Goal: Browse casually: Explore the website without a specific task or goal

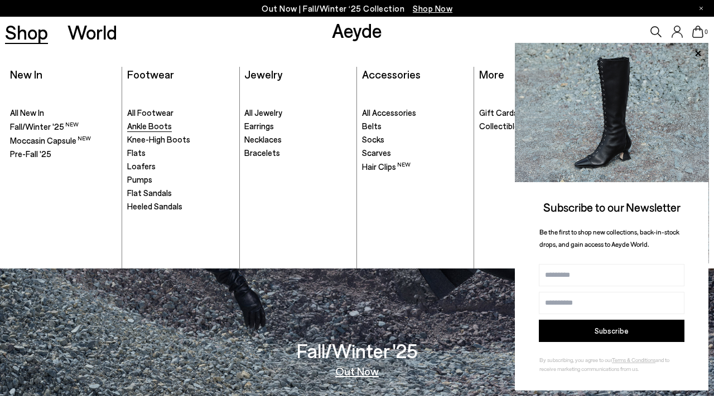
click at [159, 125] on span "Ankle Boots" at bounding box center [149, 126] width 45 height 10
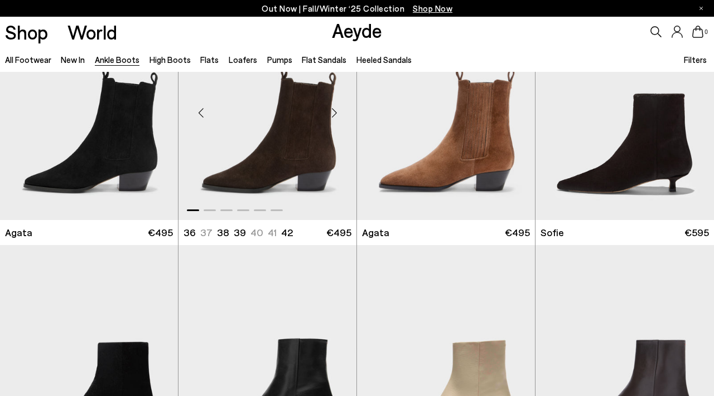
scroll to position [575, 0]
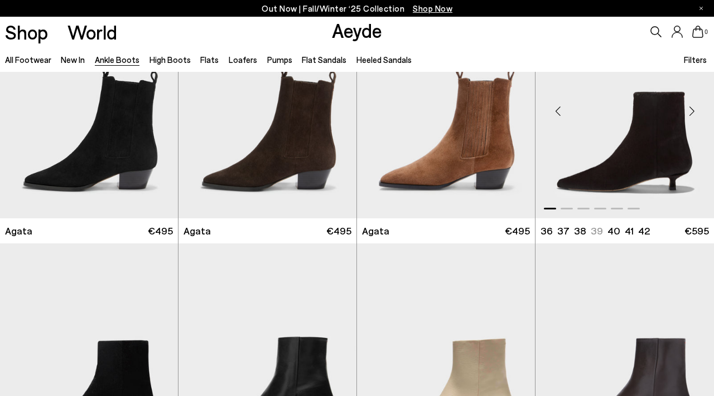
click at [691, 111] on div "Next slide" at bounding box center [691, 110] width 33 height 33
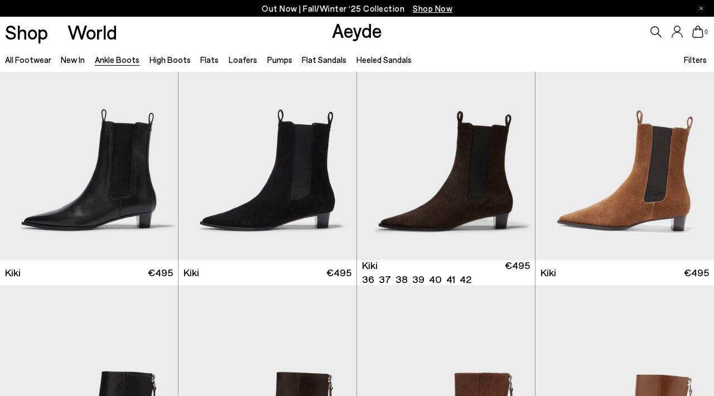
scroll to position [1281, 0]
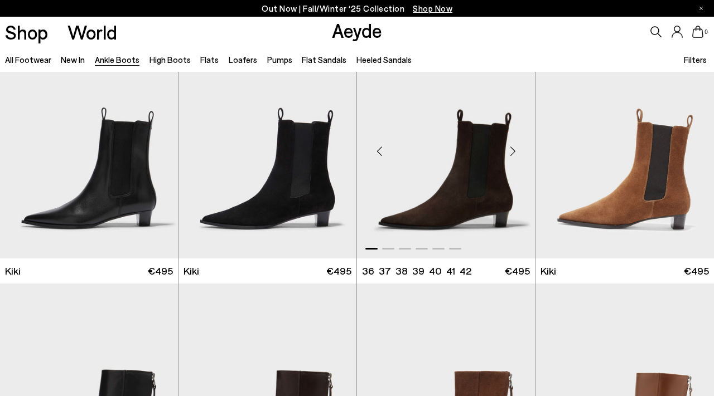
click at [512, 151] on div "Next slide" at bounding box center [512, 150] width 33 height 33
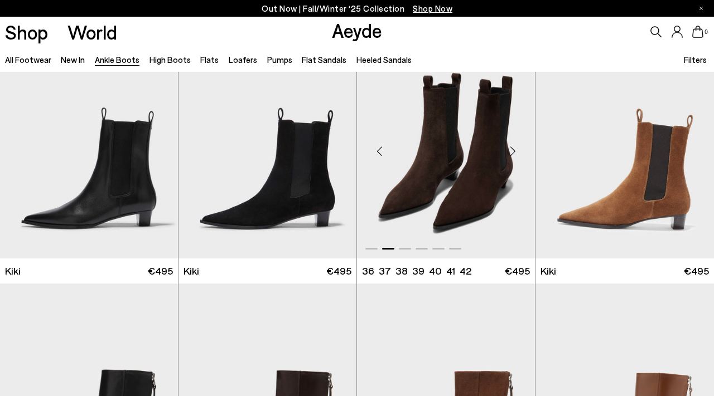
click at [514, 149] on div "Next slide" at bounding box center [512, 150] width 33 height 33
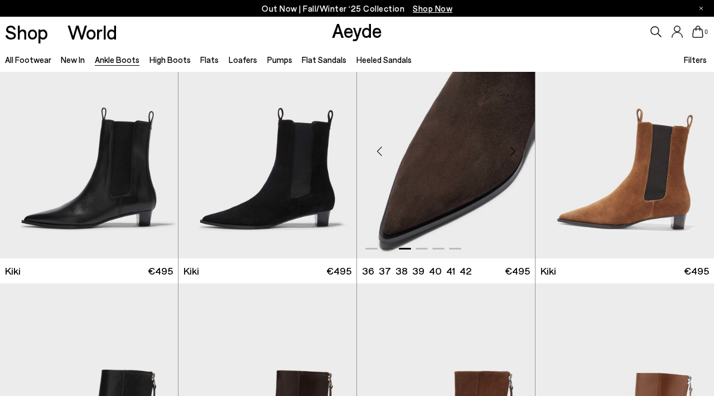
click at [514, 149] on div "Next slide" at bounding box center [512, 150] width 33 height 33
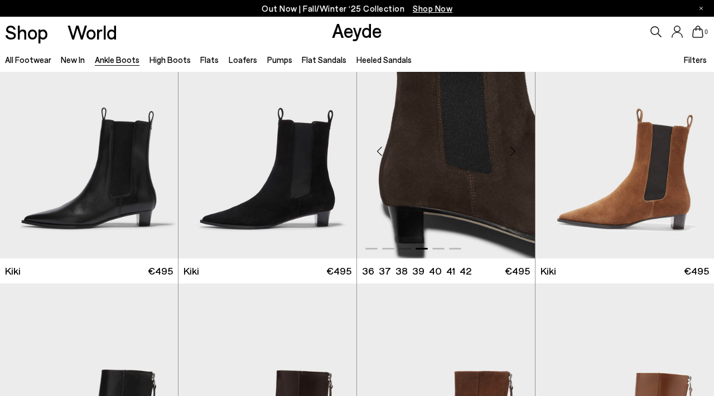
click at [514, 149] on div "Next slide" at bounding box center [512, 150] width 33 height 33
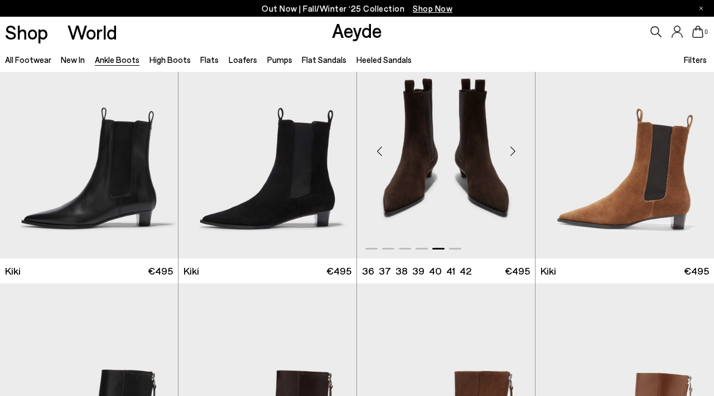
click at [514, 149] on div "Next slide" at bounding box center [512, 150] width 33 height 33
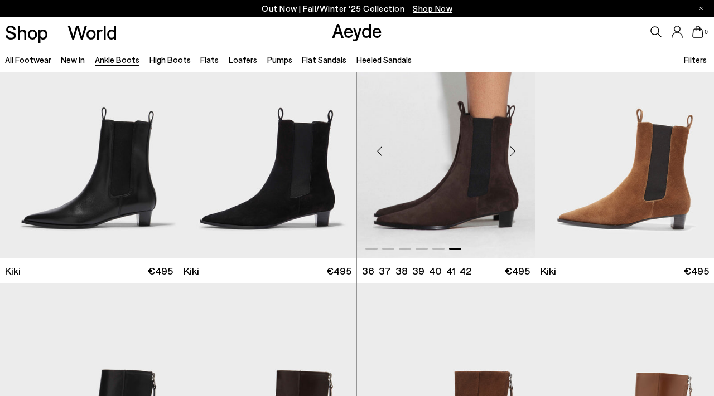
click at [514, 149] on div "Next slide" at bounding box center [512, 150] width 33 height 33
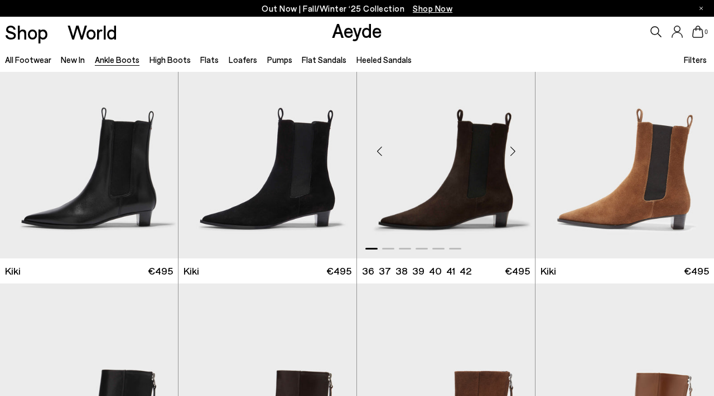
click at [514, 149] on div "Next slide" at bounding box center [512, 150] width 33 height 33
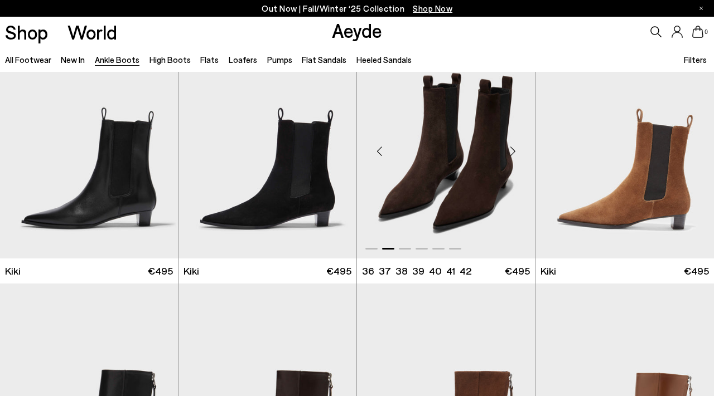
click at [514, 149] on div "Next slide" at bounding box center [512, 150] width 33 height 33
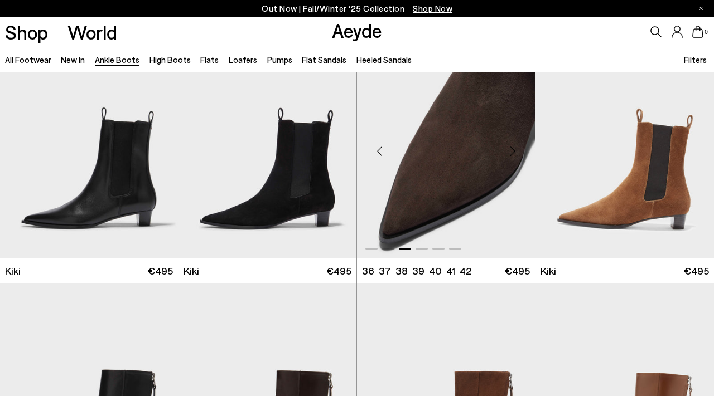
click at [514, 149] on div "Next slide" at bounding box center [512, 150] width 33 height 33
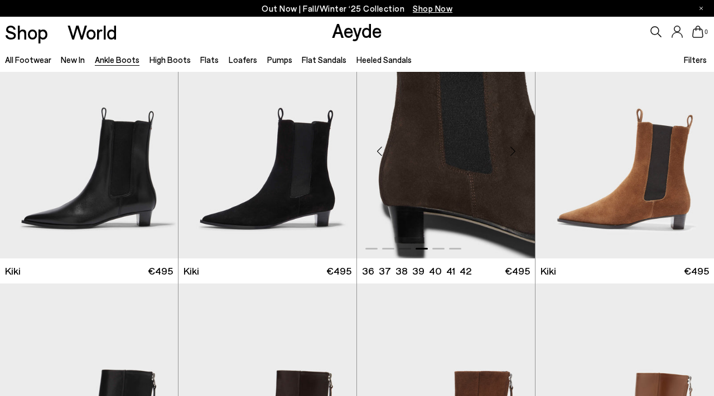
click at [514, 149] on div "Next slide" at bounding box center [512, 150] width 33 height 33
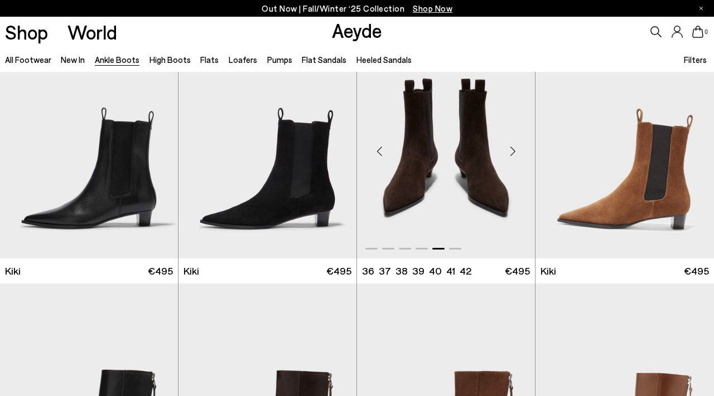
click at [514, 149] on div "Next slide" at bounding box center [512, 150] width 33 height 33
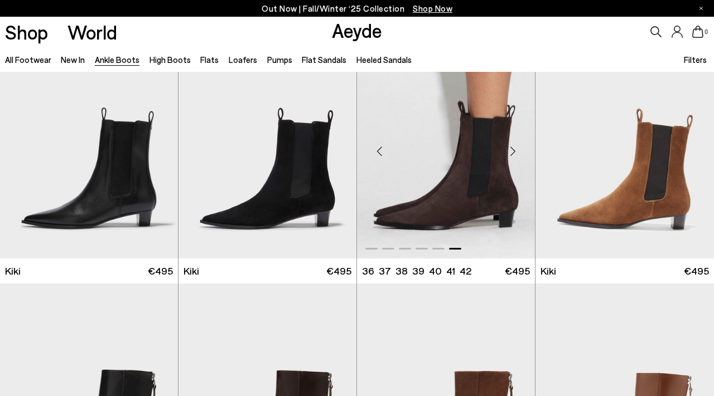
click at [514, 149] on div "Next slide" at bounding box center [512, 150] width 33 height 33
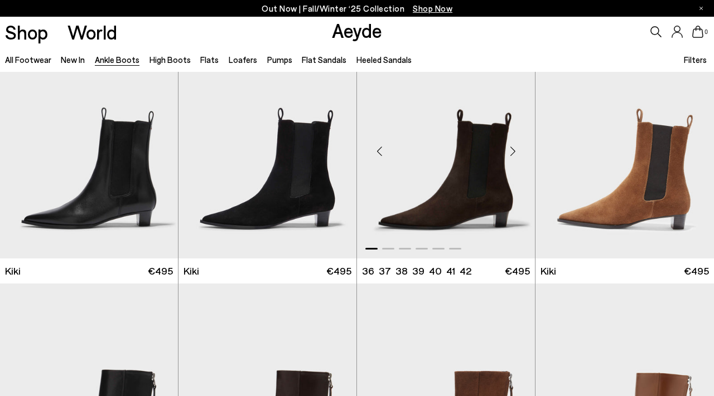
click at [514, 149] on div "Next slide" at bounding box center [512, 150] width 33 height 33
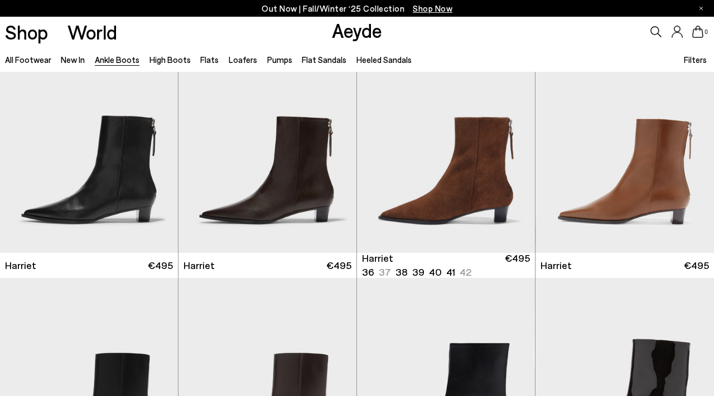
scroll to position [1533, 0]
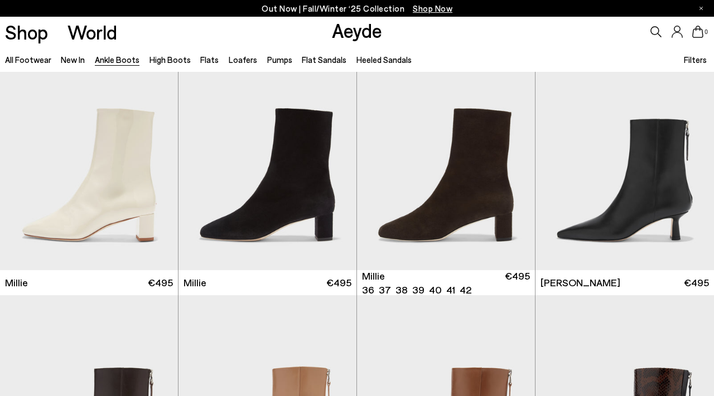
scroll to position [2036, 0]
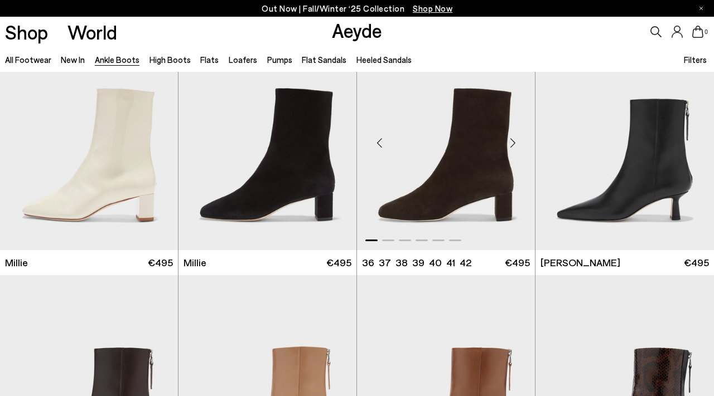
click at [514, 143] on div "Next slide" at bounding box center [512, 143] width 33 height 33
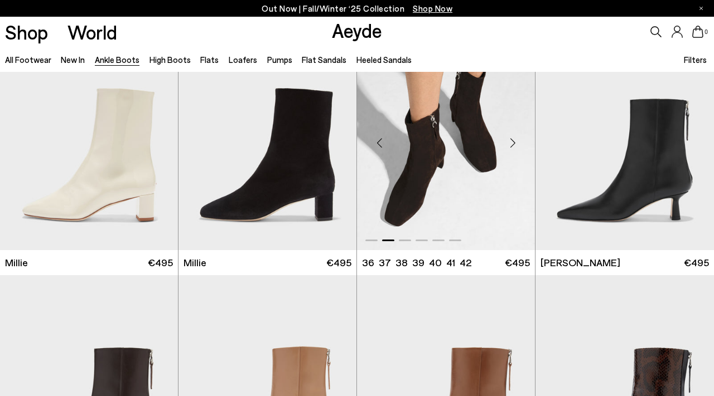
click at [514, 143] on div "Next slide" at bounding box center [512, 143] width 33 height 33
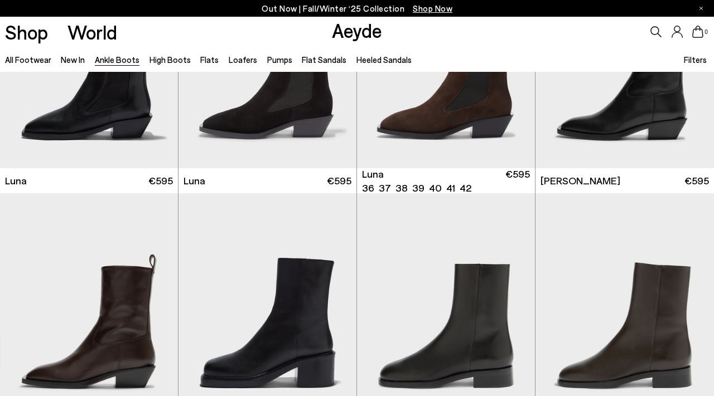
scroll to position [3144, 0]
